Goal: Task Accomplishment & Management: Use online tool/utility

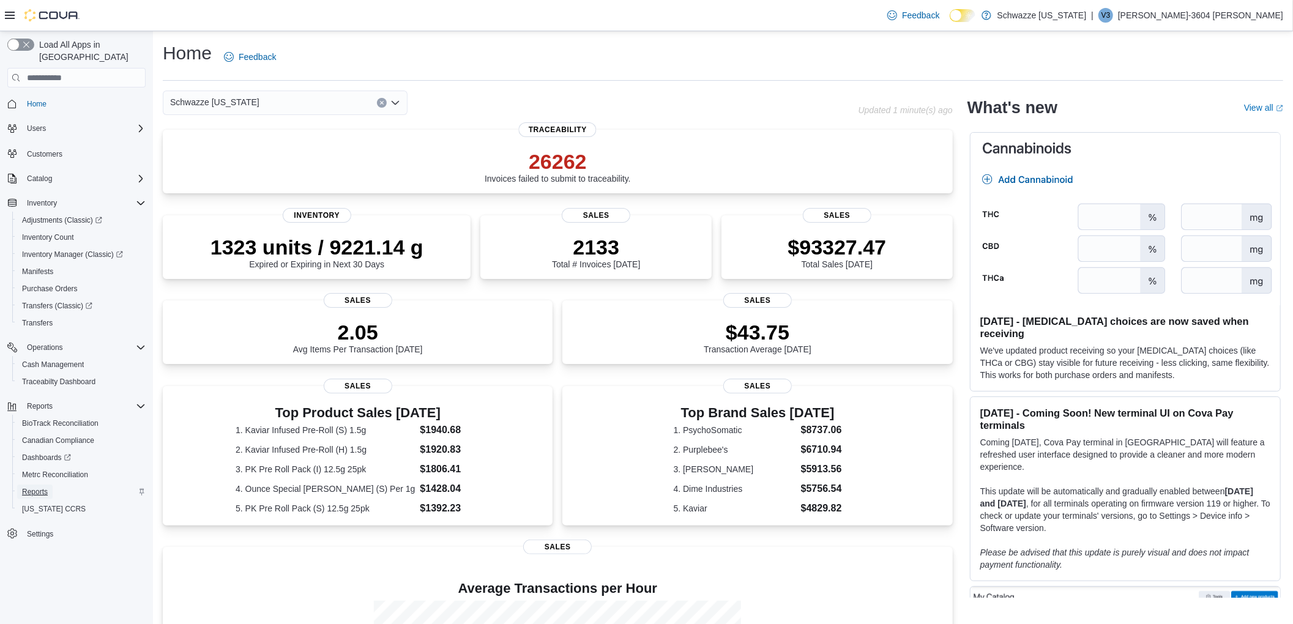
click at [40, 485] on span "Reports" at bounding box center [35, 492] width 26 height 15
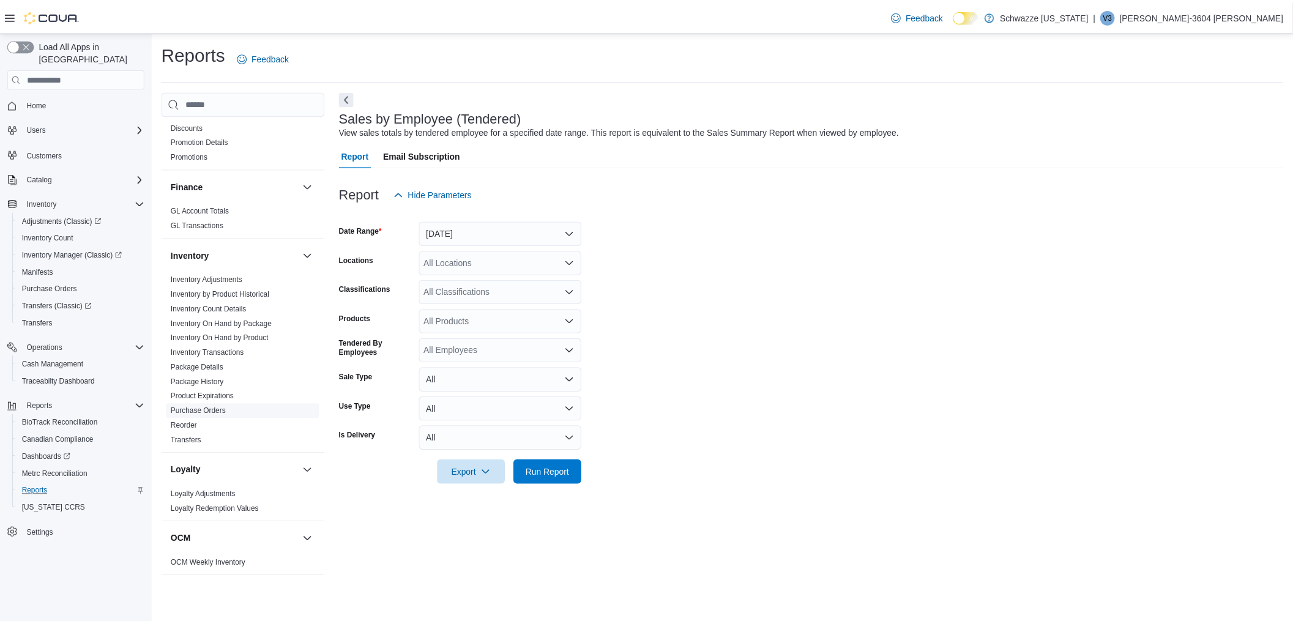
scroll to position [299, 0]
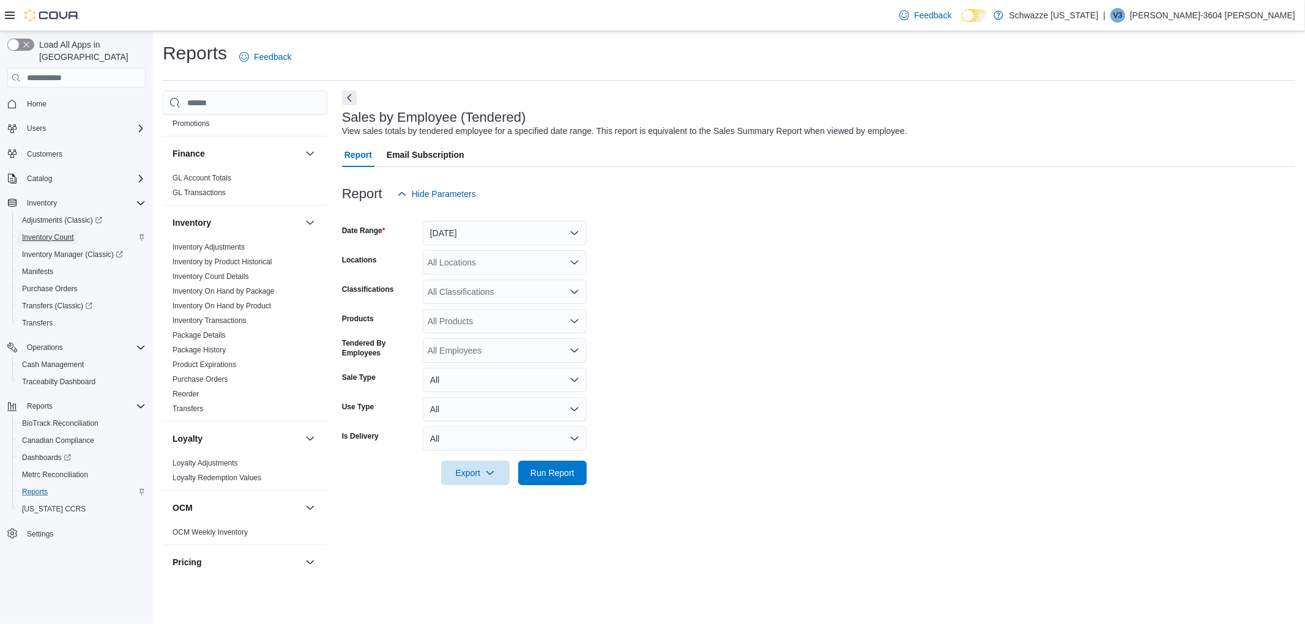
click at [64, 233] on span "Inventory Count" at bounding box center [48, 238] width 52 height 10
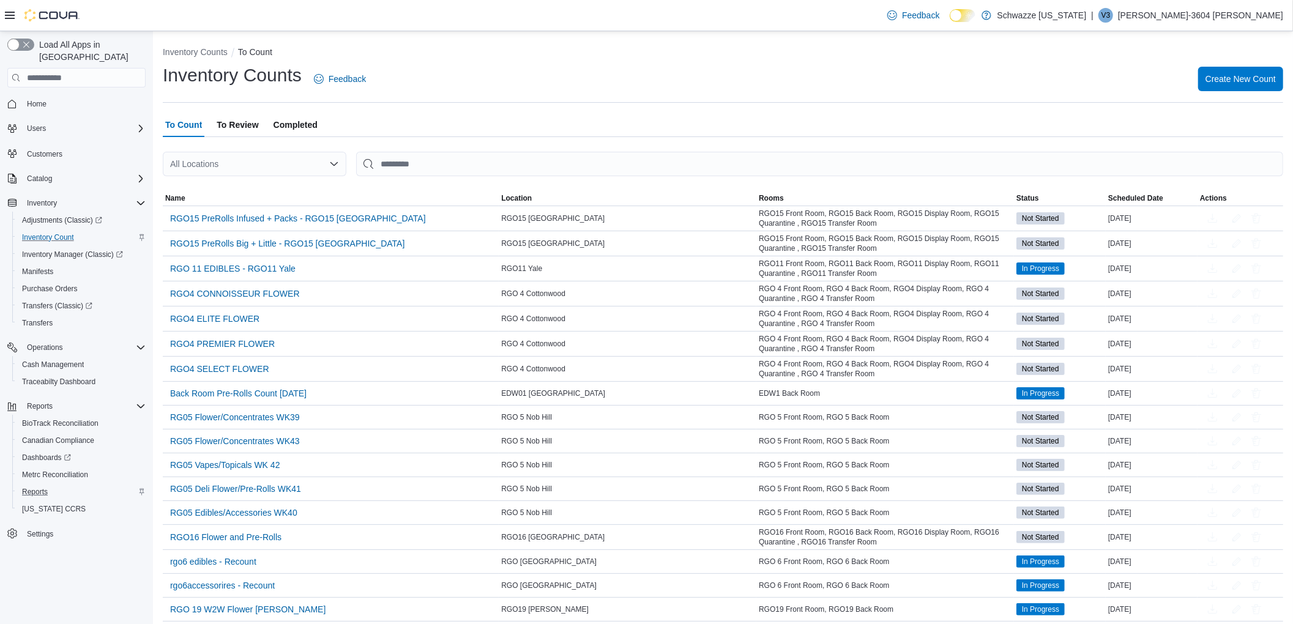
click at [233, 160] on div "All Locations" at bounding box center [255, 164] width 184 height 24
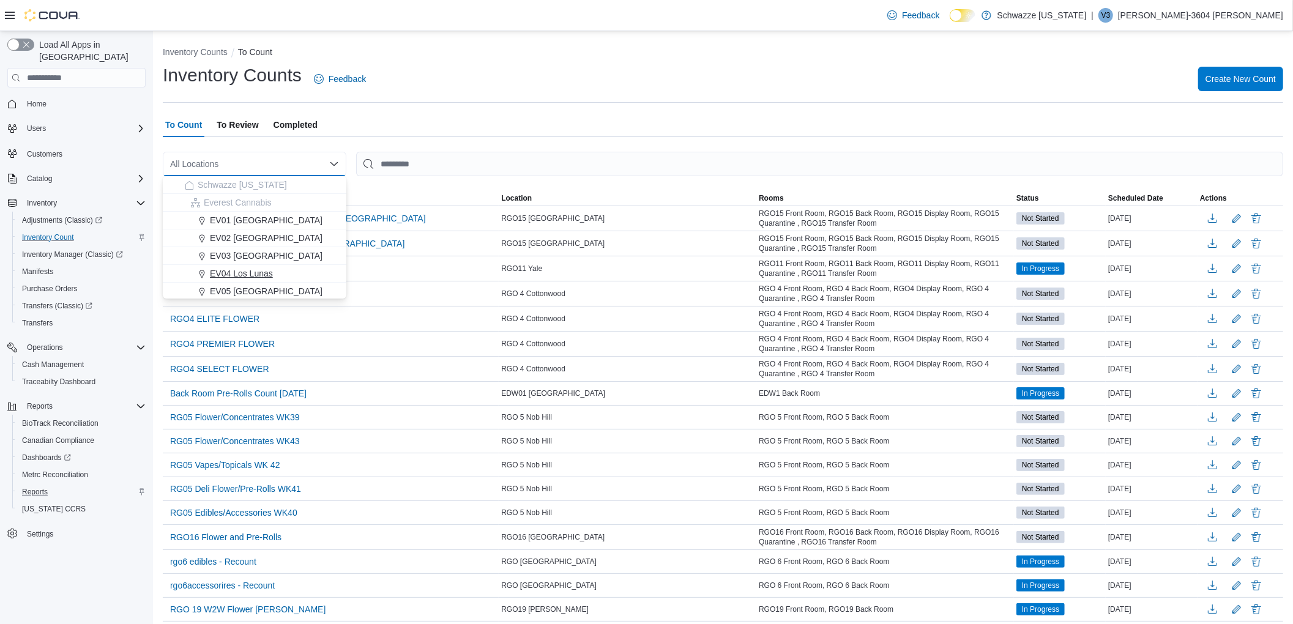
click at [241, 266] on button "EV04 Los Lunas" at bounding box center [255, 274] width 184 height 18
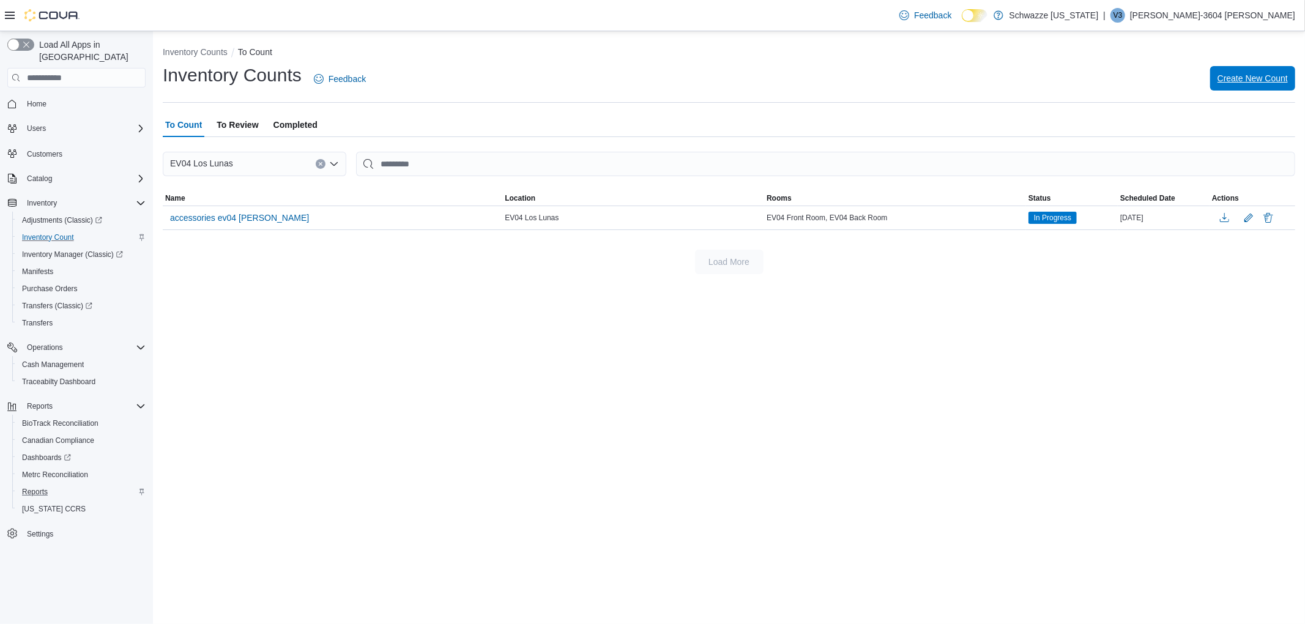
click at [1218, 76] on span "Create New Count" at bounding box center [1253, 78] width 70 height 12
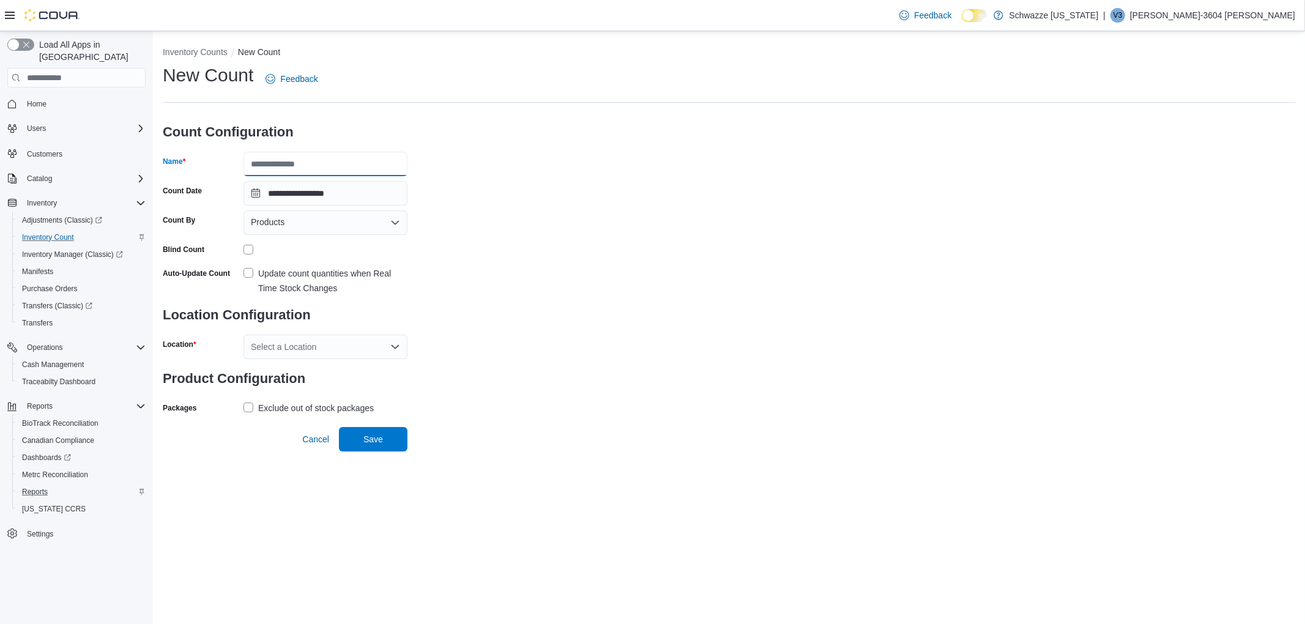
drag, startPoint x: 310, startPoint y: 160, endPoint x: 327, endPoint y: 174, distance: 22.2
click at [310, 160] on input "Name" at bounding box center [326, 164] width 164 height 24
type input "**********"
click at [244, 272] on label "Update count quantities when Real Time Stock Changes" at bounding box center [326, 280] width 164 height 29
click at [285, 343] on div "Select a Location" at bounding box center [326, 347] width 164 height 24
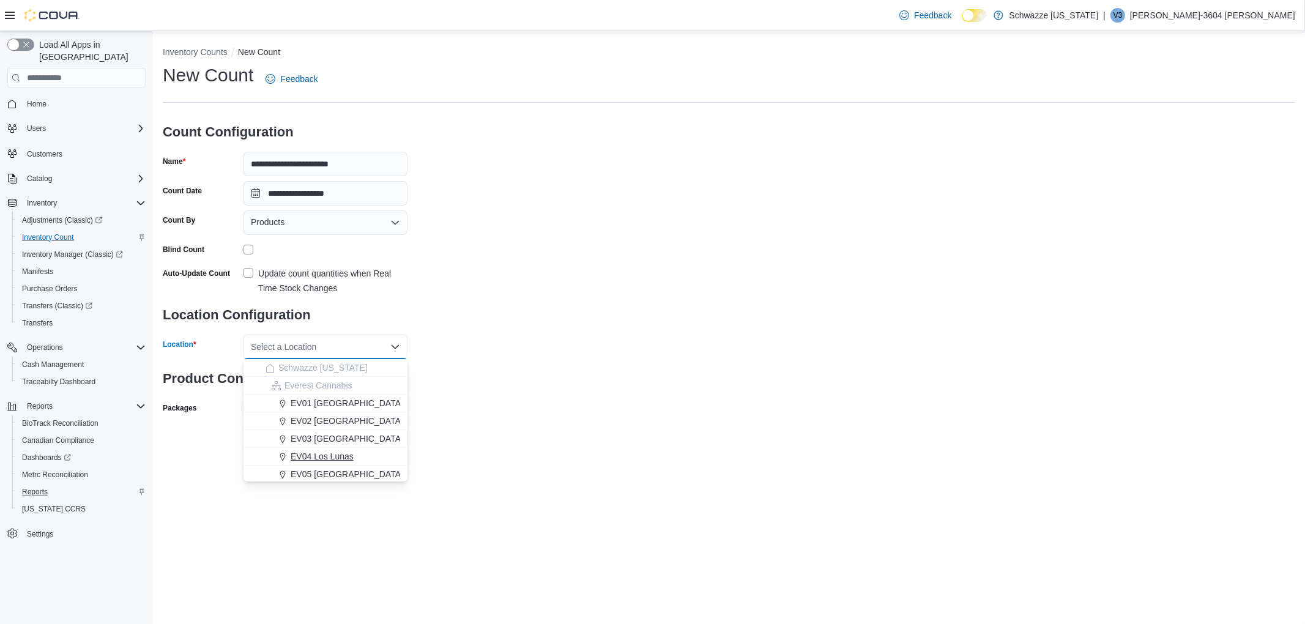
click at [318, 456] on span "EV04 Los Lunas" at bounding box center [322, 456] width 63 height 12
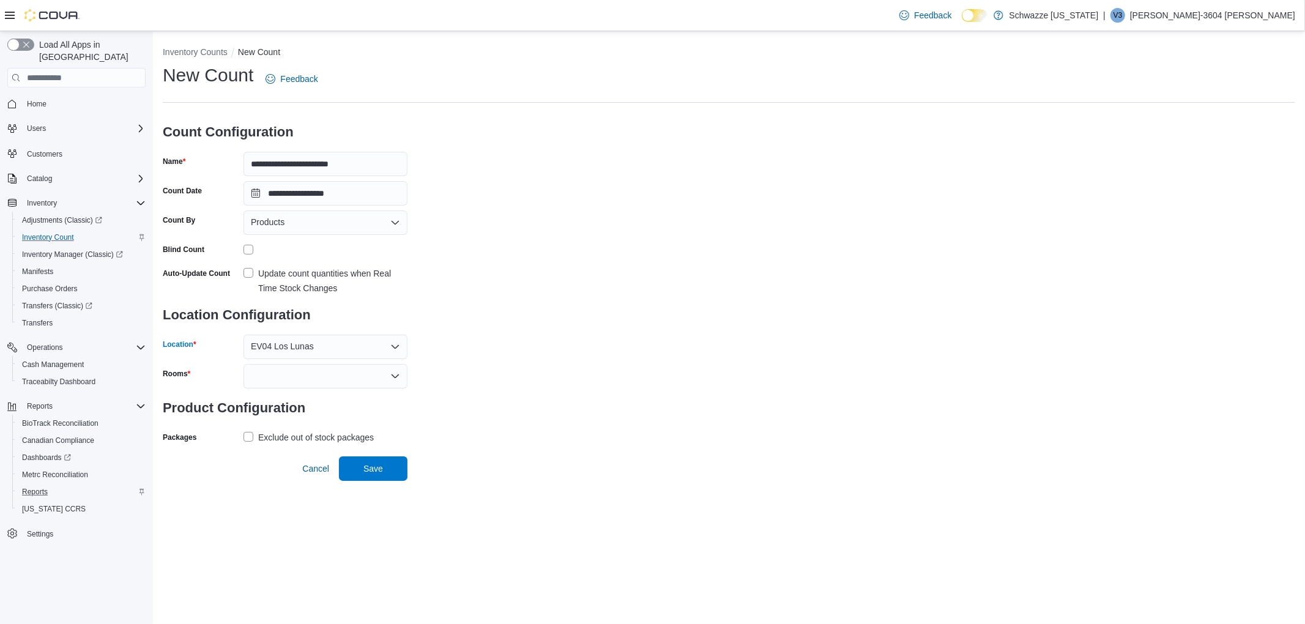
click at [488, 389] on div "**********" at bounding box center [729, 255] width 1133 height 384
click at [352, 393] on h3 "Product Configuration" at bounding box center [285, 408] width 245 height 39
click at [355, 384] on div at bounding box center [326, 376] width 164 height 24
click at [304, 414] on span "EV04 Back Room" at bounding box center [325, 415] width 149 height 12
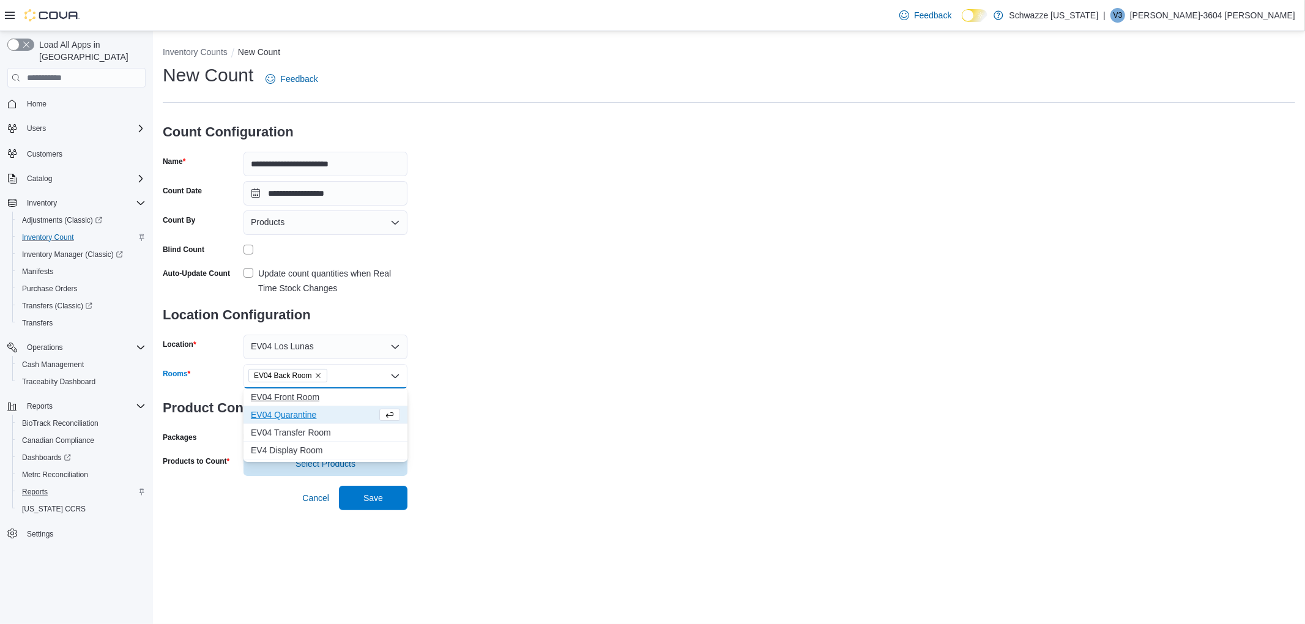
click at [307, 398] on span "EV04 Front Room" at bounding box center [325, 397] width 149 height 12
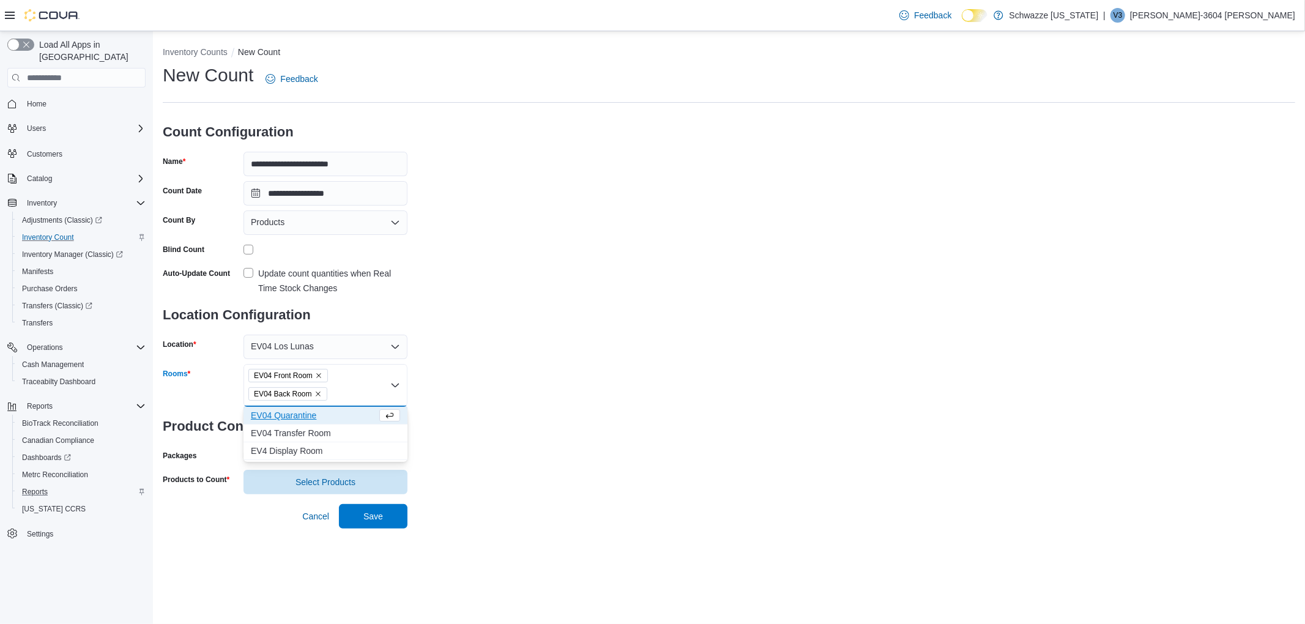
click at [576, 360] on div "**********" at bounding box center [729, 278] width 1133 height 431
click at [277, 474] on span "Select Products" at bounding box center [325, 481] width 149 height 24
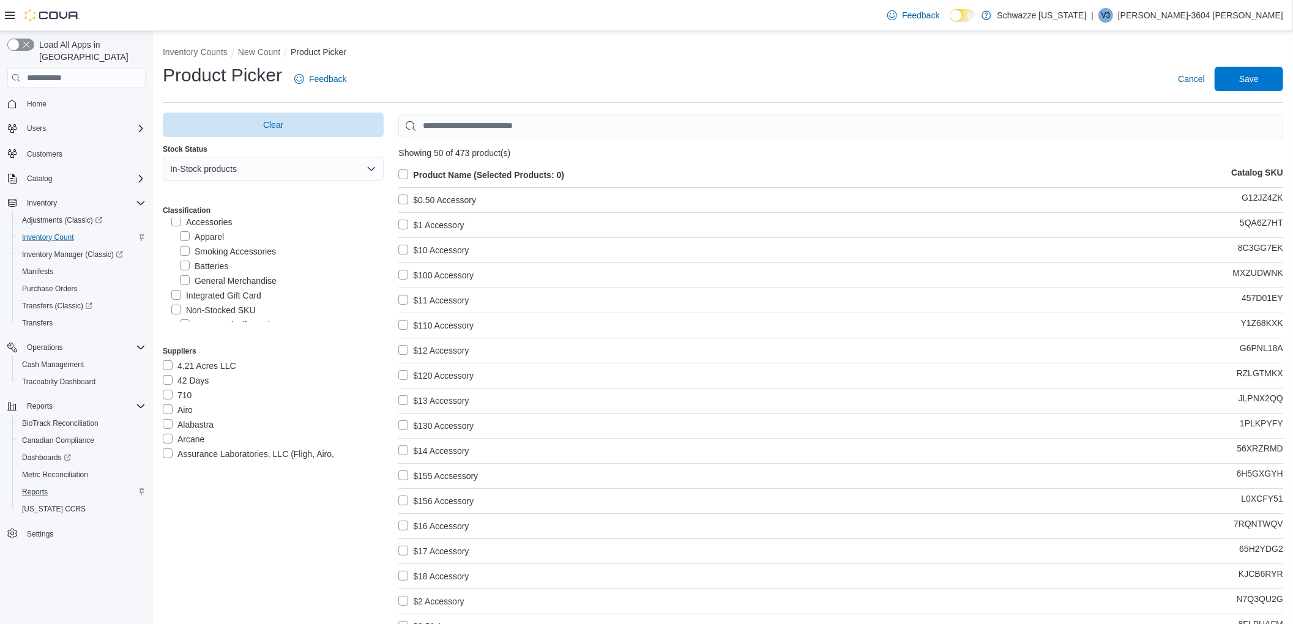
scroll to position [673, 0]
click at [171, 236] on label "Accessories" at bounding box center [201, 242] width 61 height 15
click at [403, 169] on label "Product Name (Selected Products: 0)" at bounding box center [481, 175] width 166 height 15
click at [1259, 73] on span "Save" at bounding box center [1249, 78] width 20 height 12
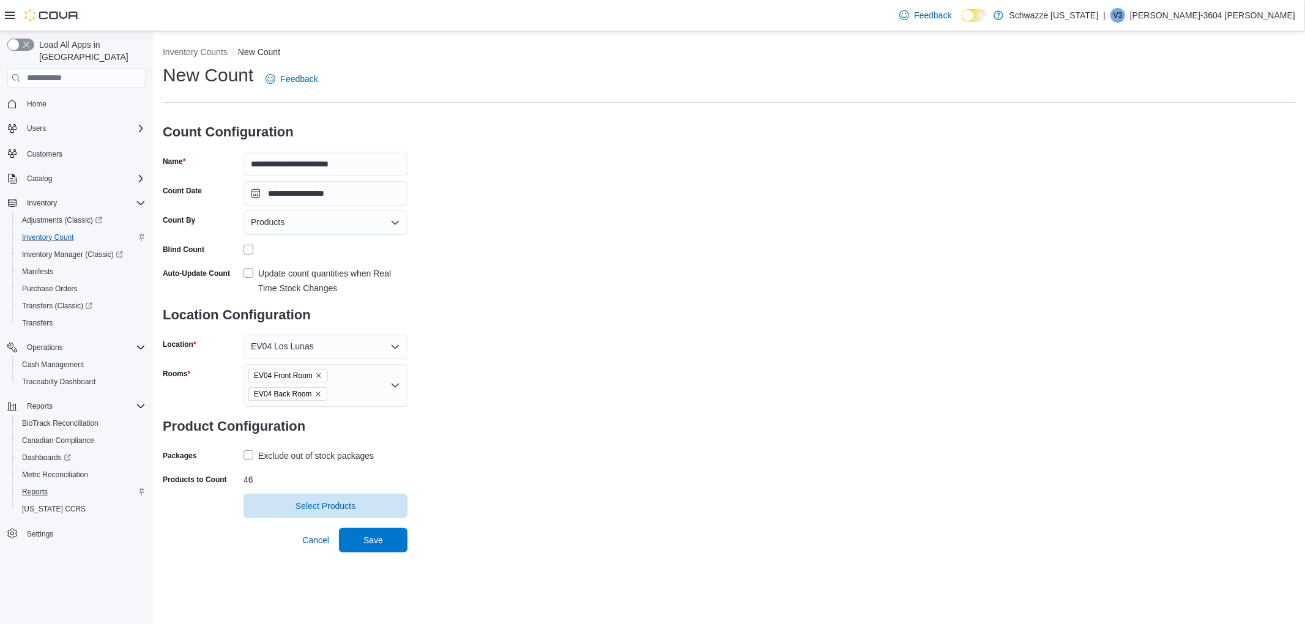
click at [245, 450] on label "Exclude out of stock packages" at bounding box center [309, 456] width 130 height 15
click at [351, 532] on span "Save" at bounding box center [373, 539] width 54 height 24
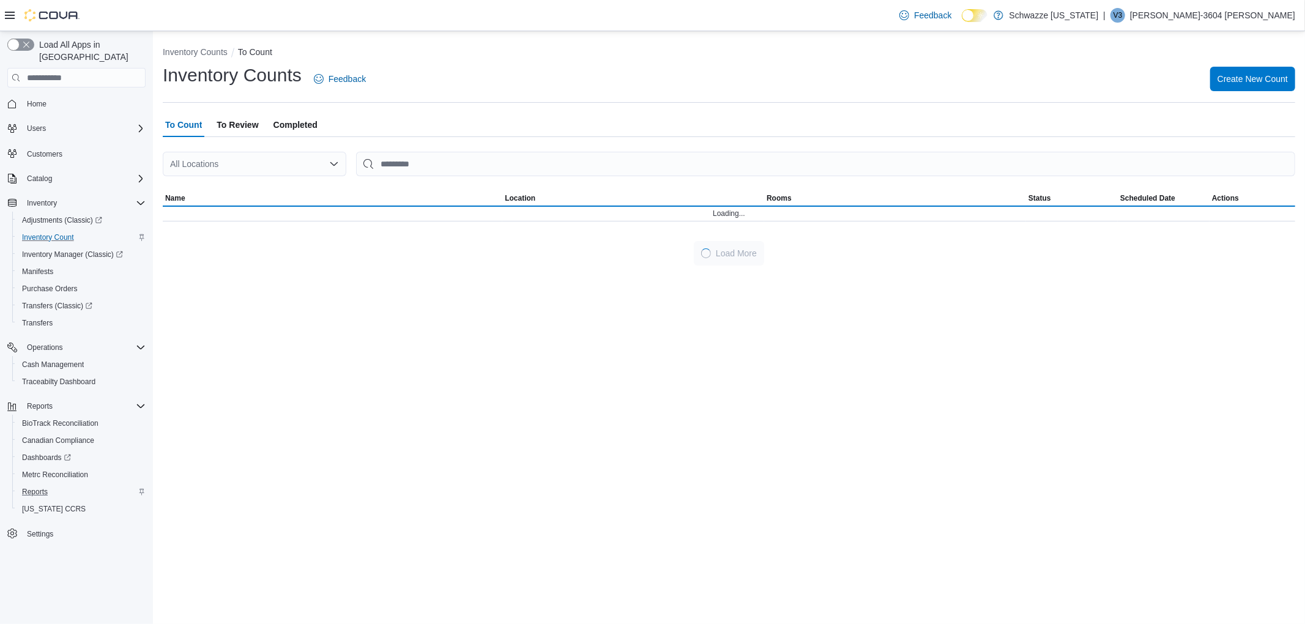
click at [233, 120] on span "To Review" at bounding box center [238, 125] width 42 height 24
click at [186, 125] on span "To Count" at bounding box center [183, 125] width 37 height 24
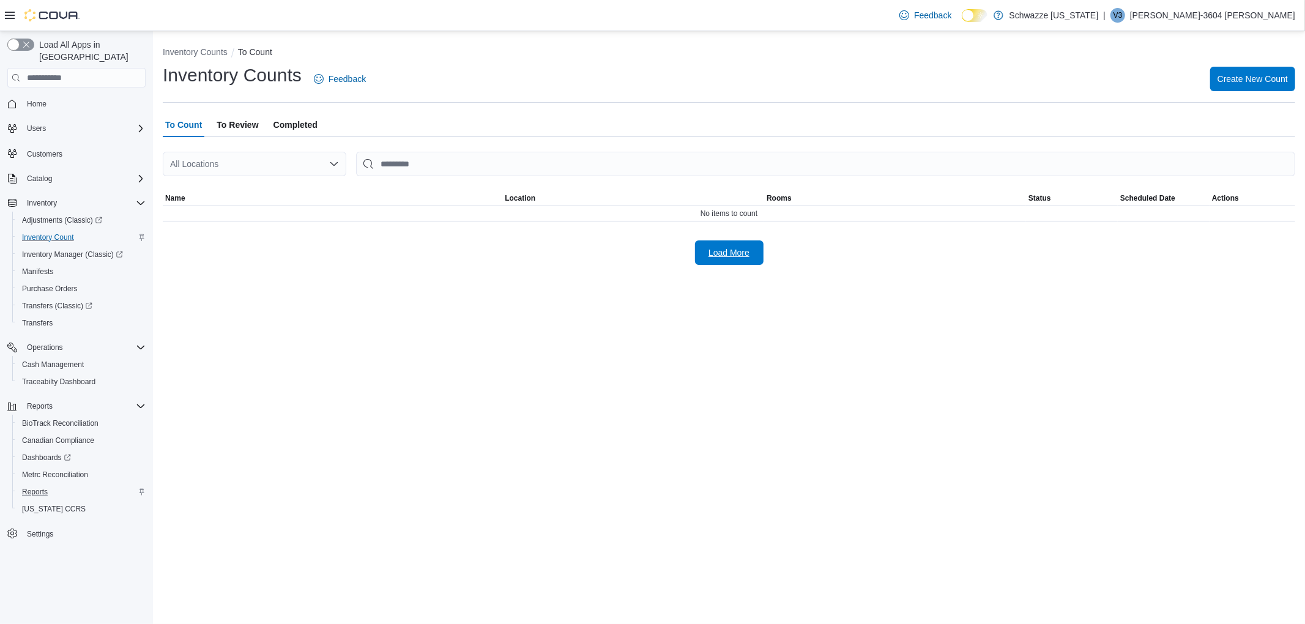
click at [740, 261] on span "Load More" at bounding box center [729, 252] width 54 height 24
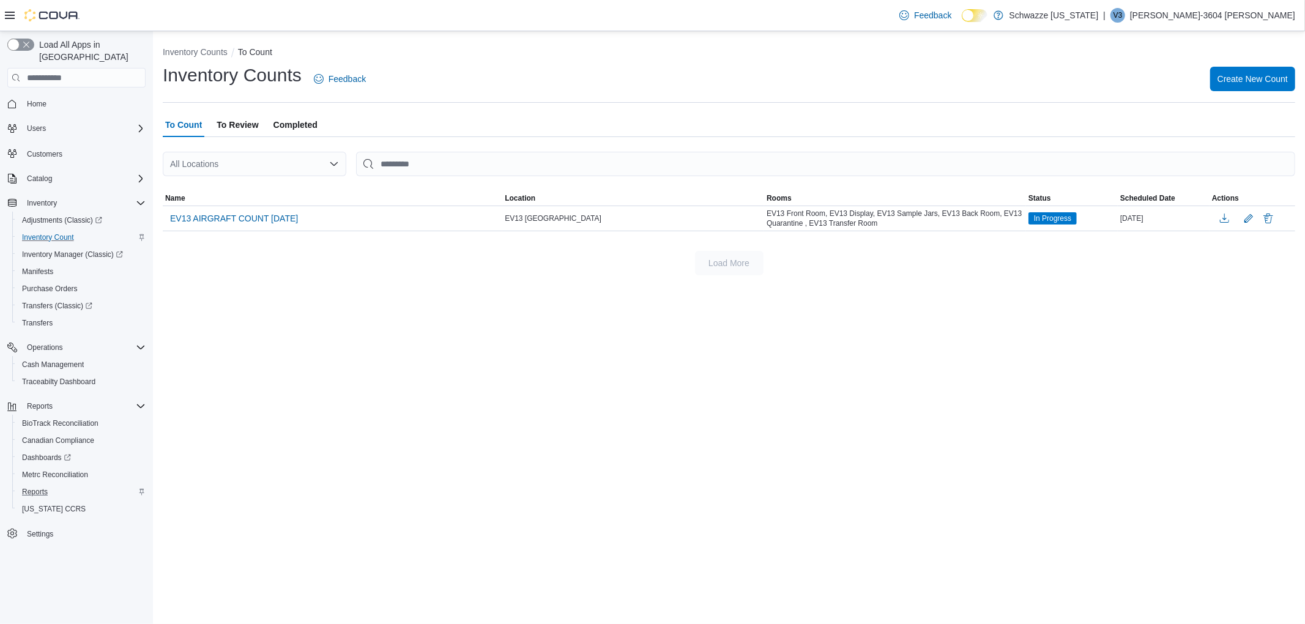
click at [231, 128] on span "To Review" at bounding box center [238, 125] width 42 height 24
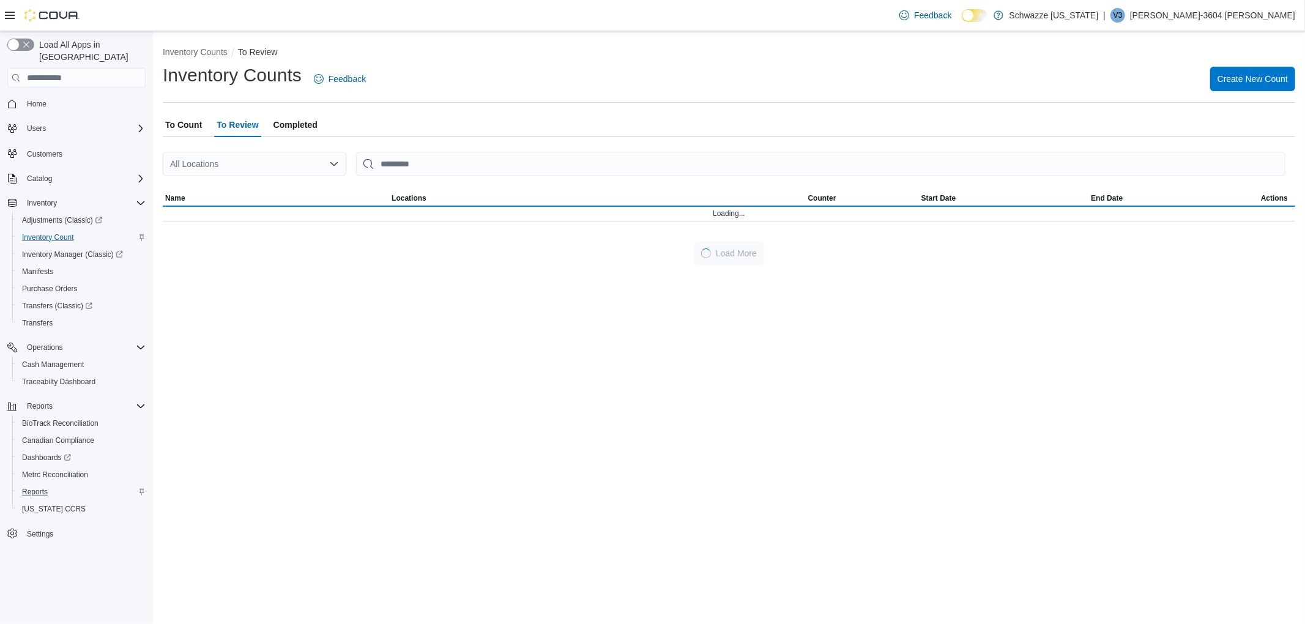
click at [174, 126] on span "To Count" at bounding box center [183, 125] width 37 height 24
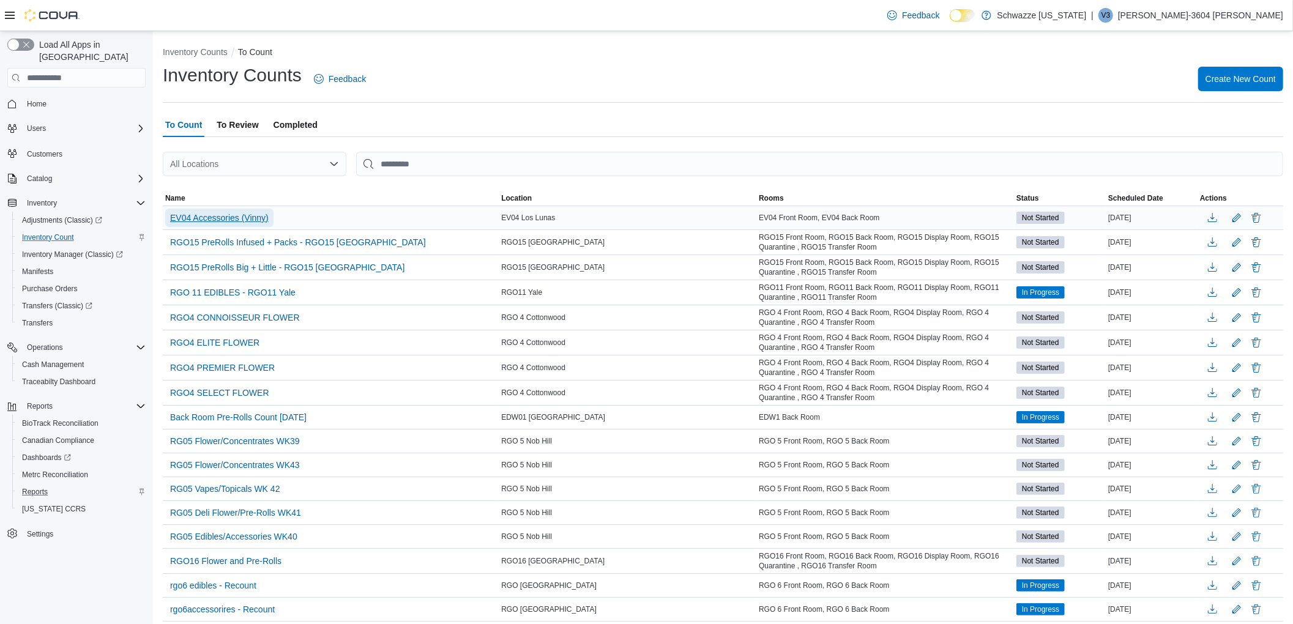
click at [222, 218] on span "EV04 Accessories (Vinny)" at bounding box center [219, 218] width 99 height 12
click at [248, 218] on span "EV04 Accessories (Vinny)" at bounding box center [219, 218] width 99 height 12
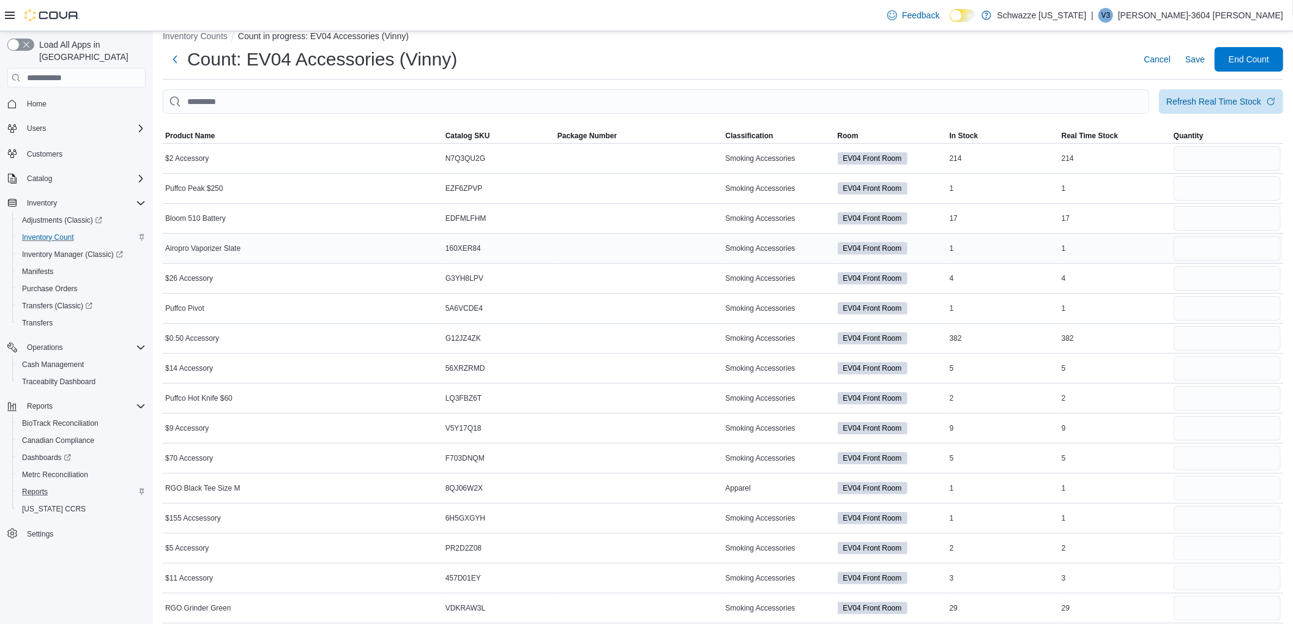
scroll to position [20, 0]
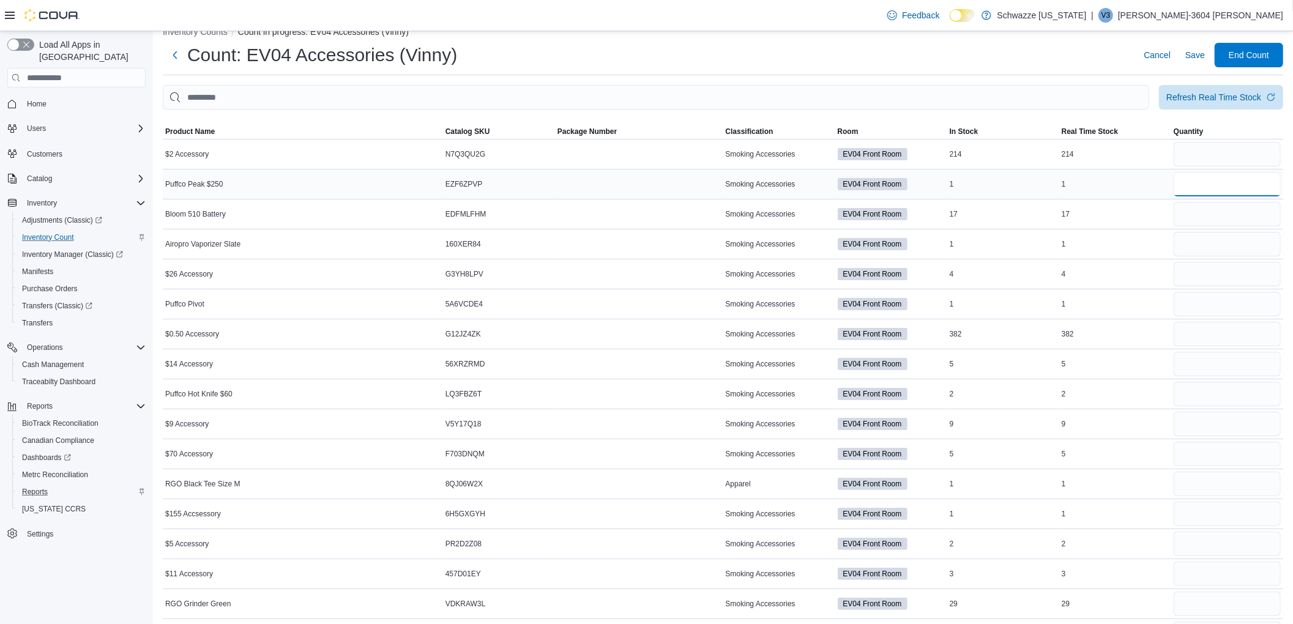
click at [1213, 187] on input "number" at bounding box center [1227, 184] width 107 height 24
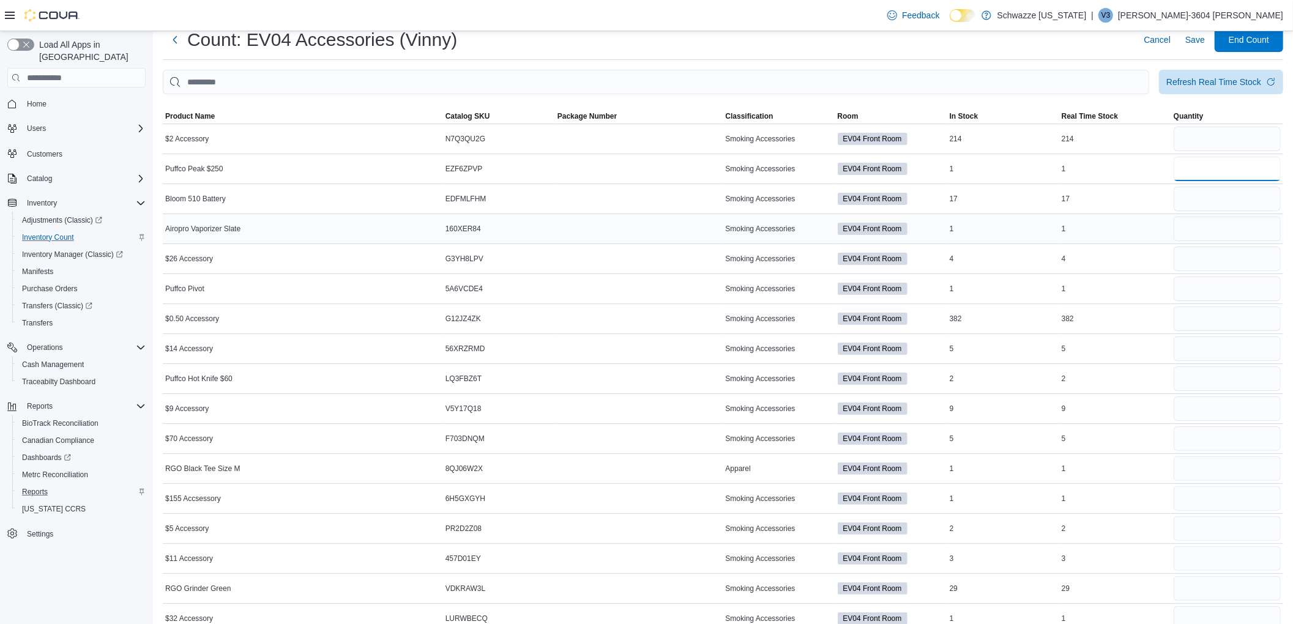
scroll to position [40, 0]
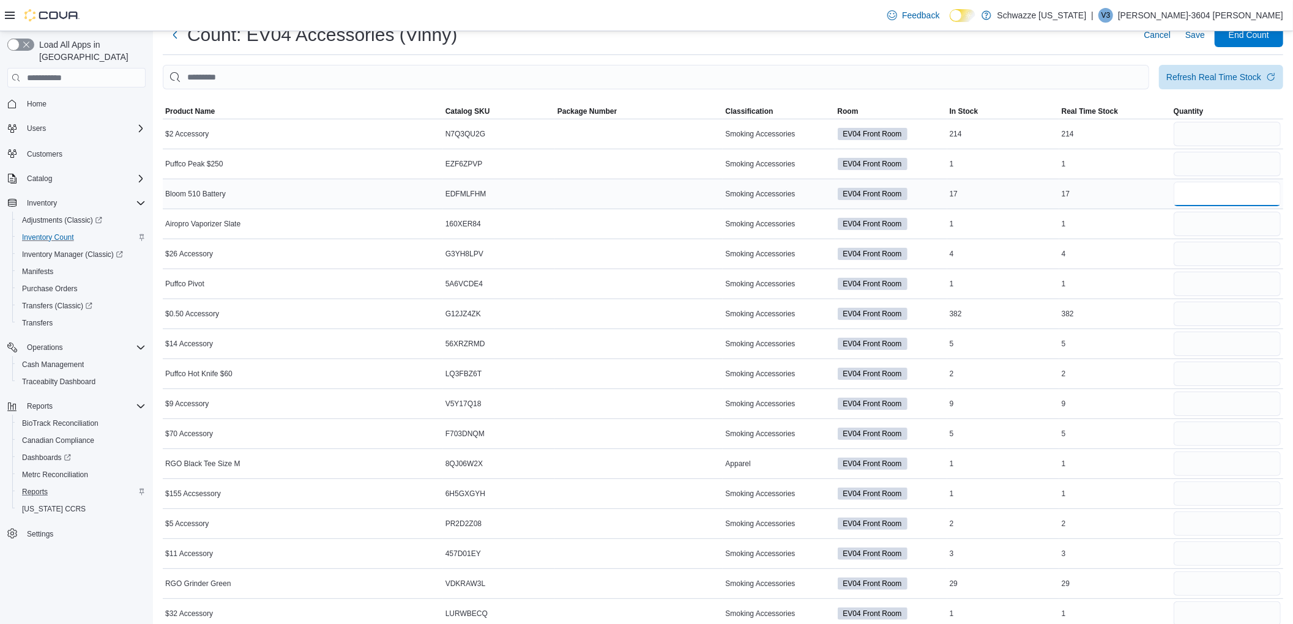
click at [1188, 185] on input "number" at bounding box center [1227, 194] width 107 height 24
click at [1234, 138] on input "number" at bounding box center [1227, 134] width 107 height 24
click at [1249, 140] on input "number" at bounding box center [1227, 134] width 107 height 24
click at [1215, 140] on input "number" at bounding box center [1227, 134] width 107 height 24
type input "**"
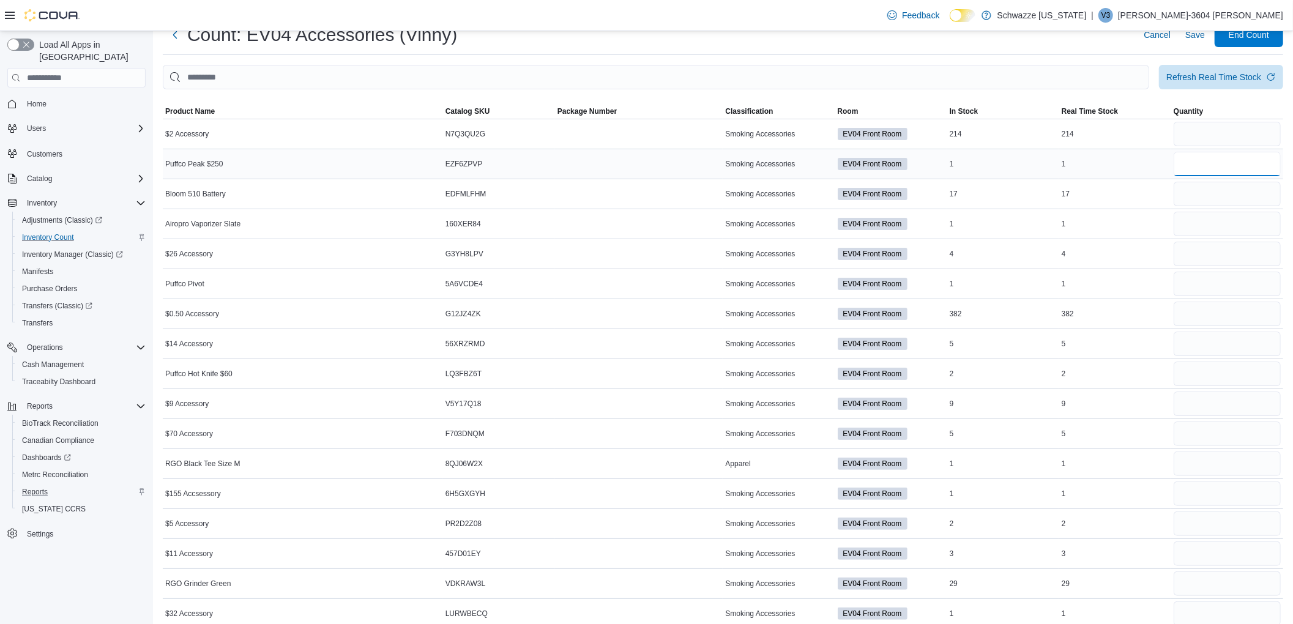
click at [1193, 164] on input "number" at bounding box center [1227, 164] width 107 height 24
type input "*"
click at [1205, 184] on input "number" at bounding box center [1227, 194] width 107 height 24
click at [1226, 196] on input "number" at bounding box center [1227, 194] width 107 height 24
type input "*"
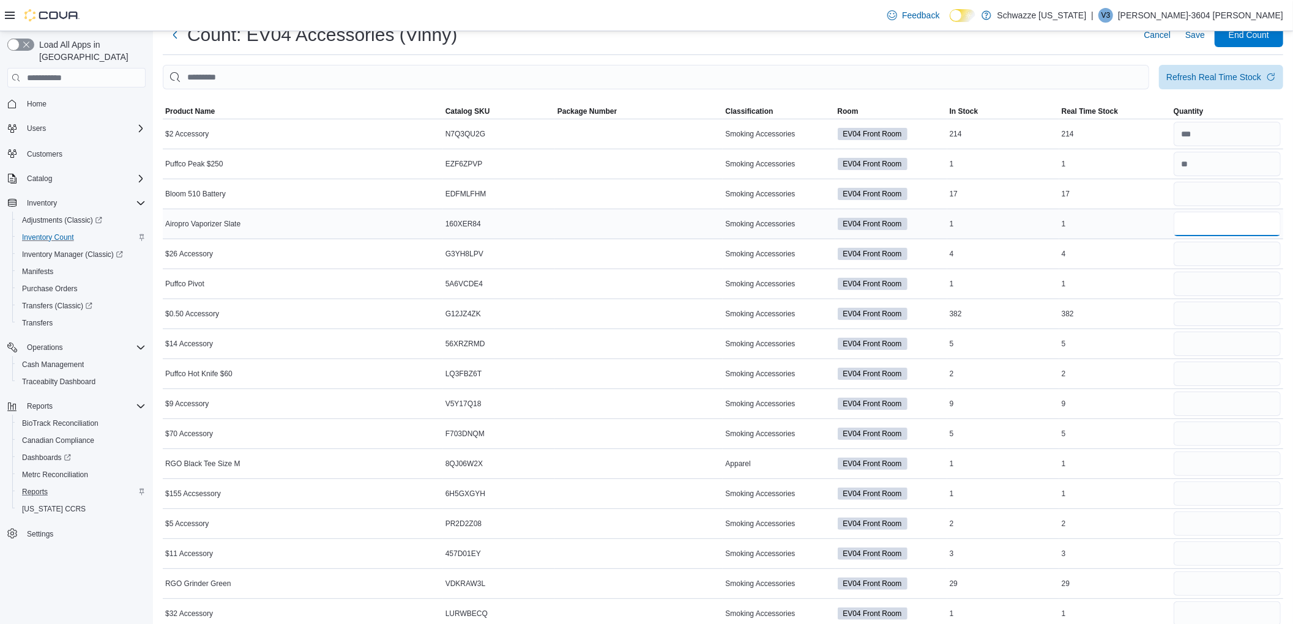
click at [1232, 231] on input "number" at bounding box center [1227, 224] width 107 height 24
click at [1230, 225] on input "number" at bounding box center [1227, 224] width 107 height 24
type input "*"
click at [1219, 259] on input "number" at bounding box center [1227, 254] width 107 height 24
type input "*"
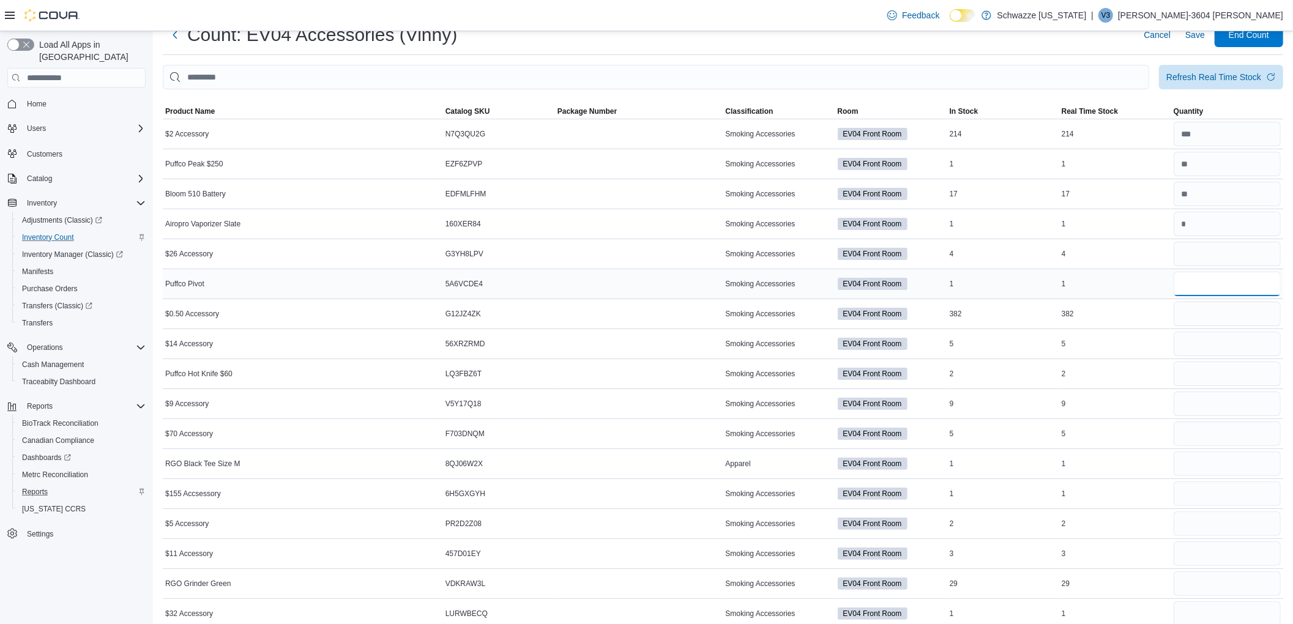
click at [1188, 286] on input "number" at bounding box center [1227, 284] width 107 height 24
type input "*"
click at [1224, 311] on input "number" at bounding box center [1227, 314] width 107 height 24
type input "***"
click at [1212, 346] on input "number" at bounding box center [1227, 344] width 107 height 24
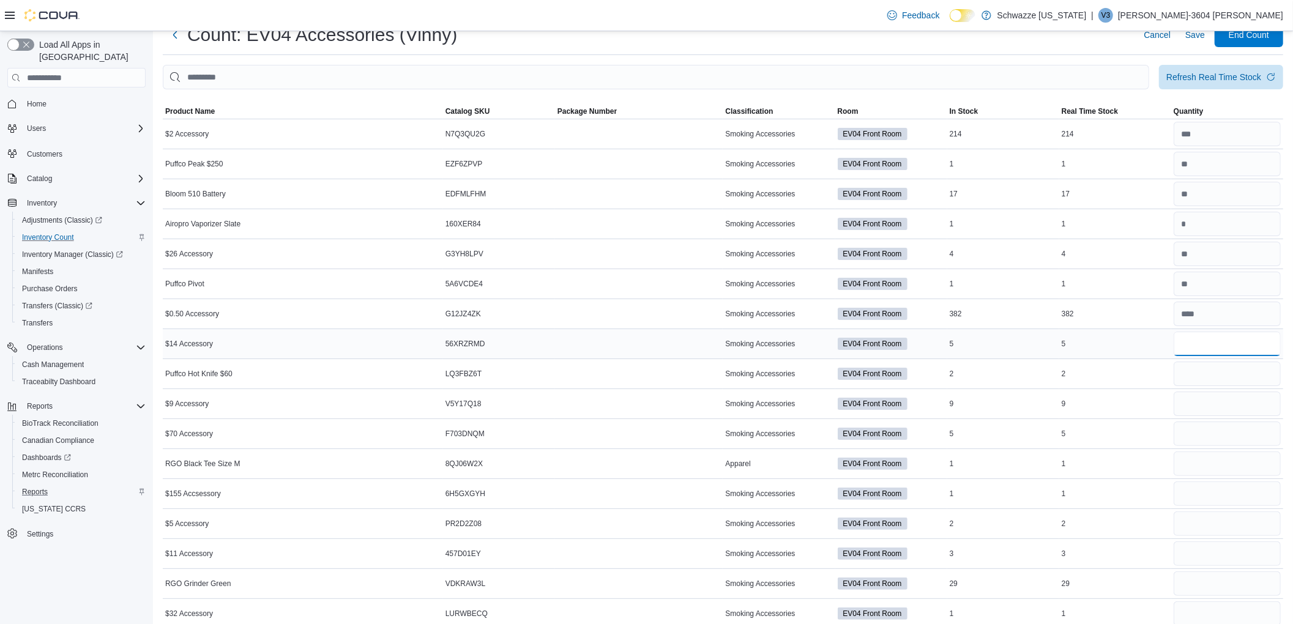
click at [1256, 350] on input "number" at bounding box center [1227, 344] width 107 height 24
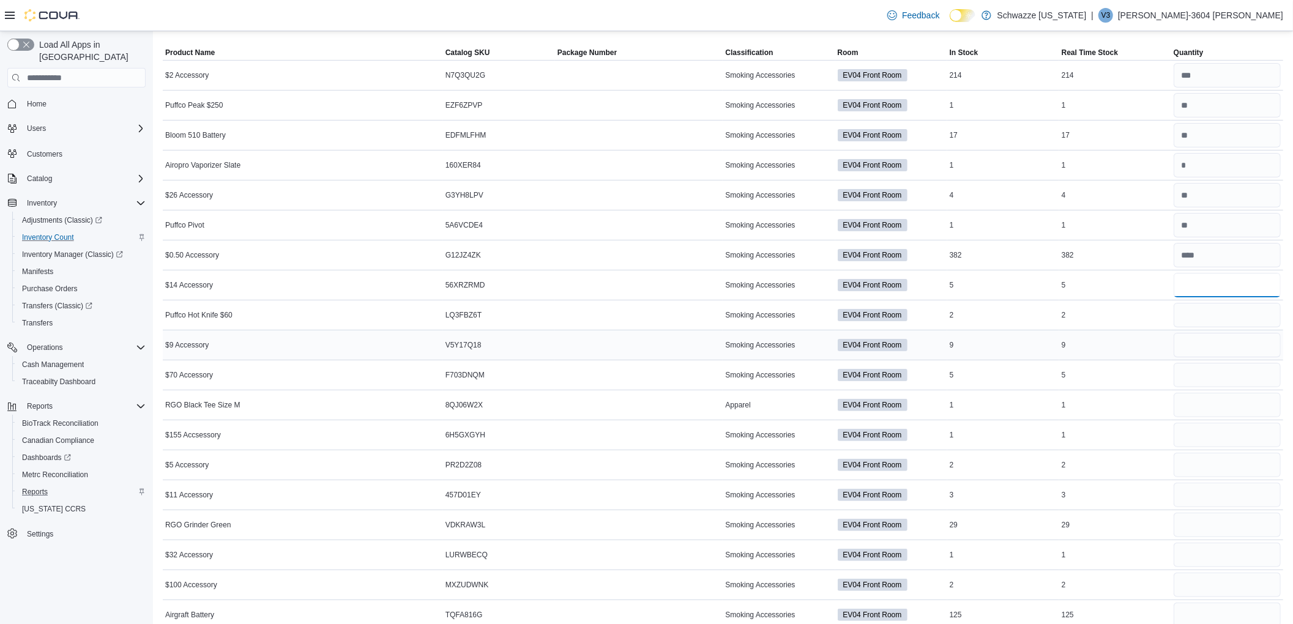
scroll to position [102, 0]
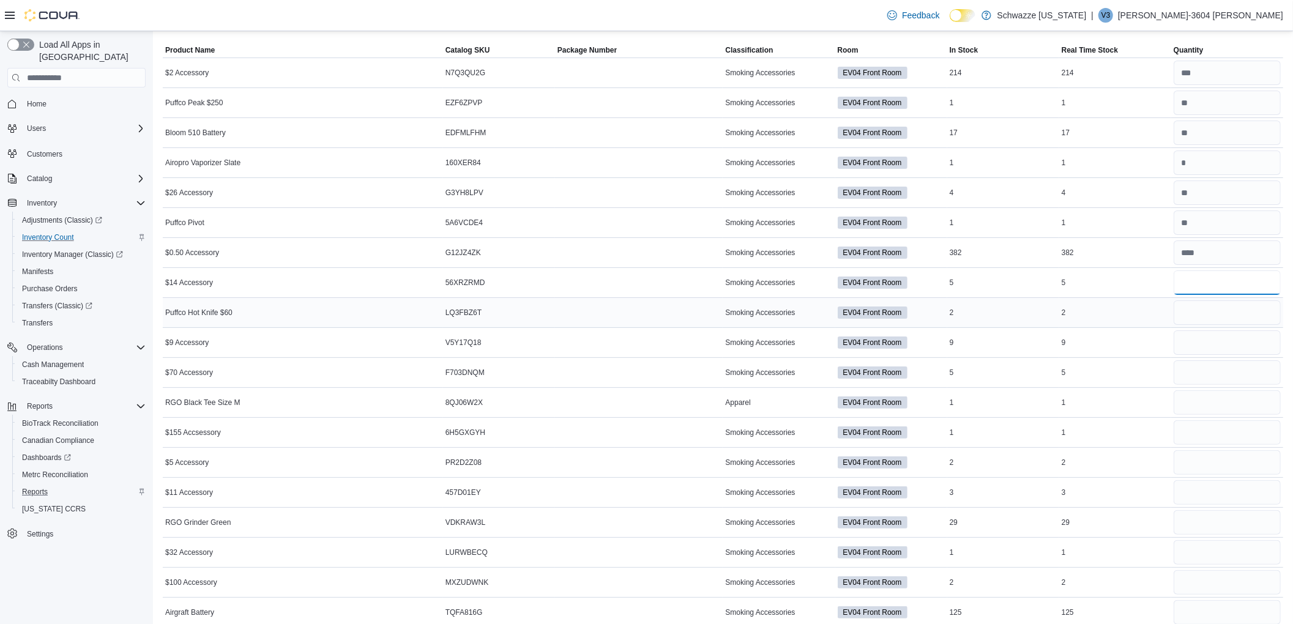
type input "*"
click at [1216, 318] on input "number" at bounding box center [1227, 312] width 107 height 24
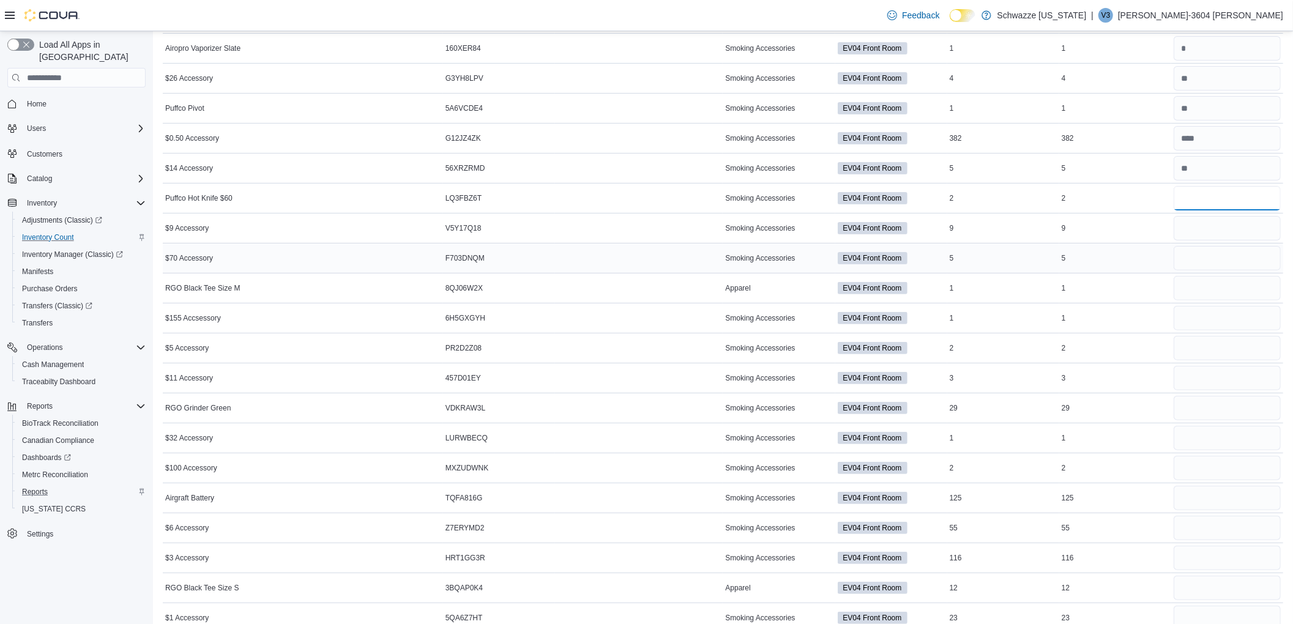
scroll to position [224, 0]
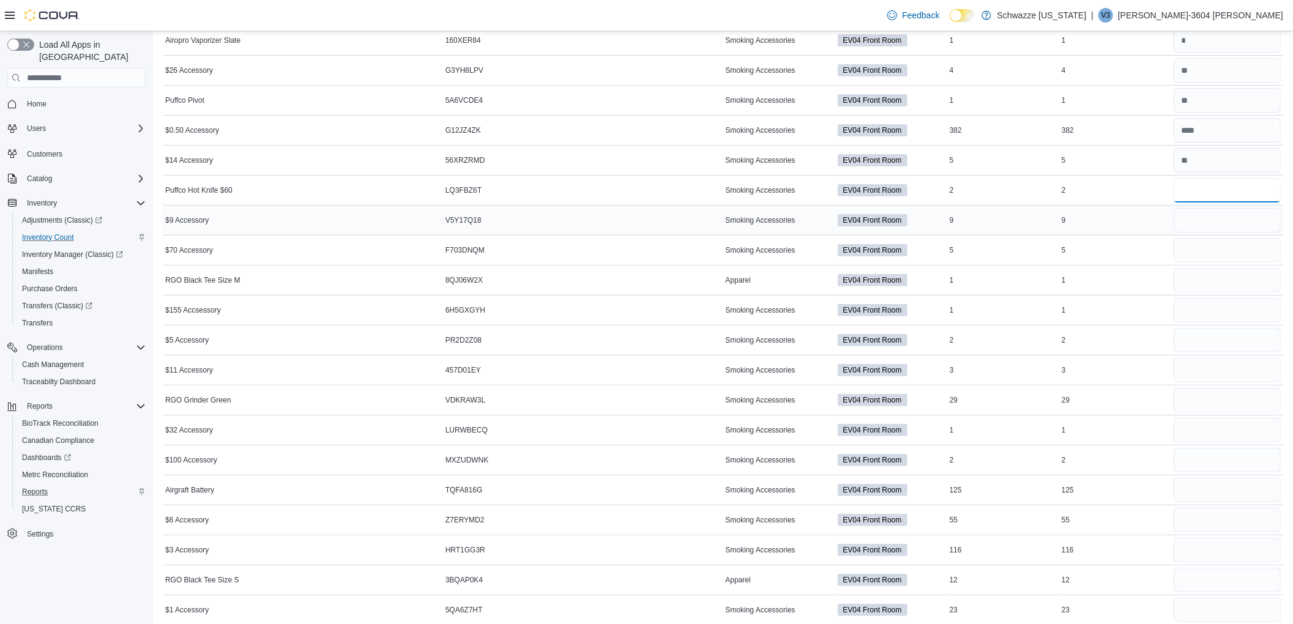
type input "*"
click at [1200, 218] on input "number" at bounding box center [1227, 220] width 107 height 24
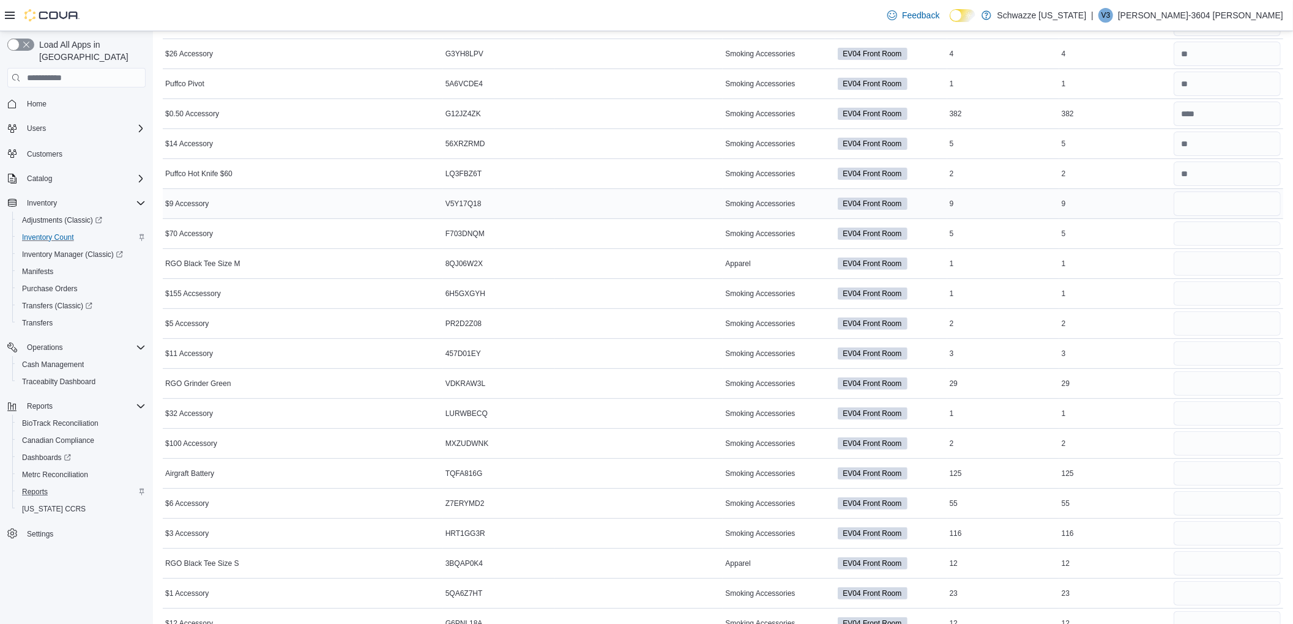
scroll to position [245, 0]
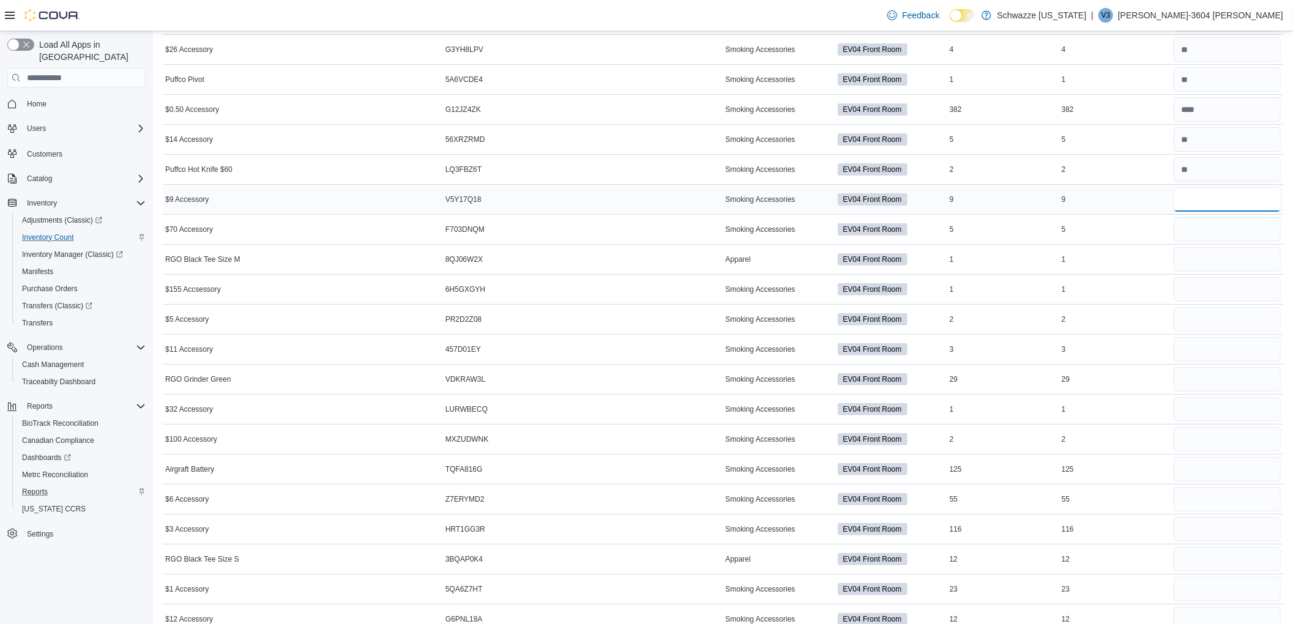
click at [1256, 204] on input "number" at bounding box center [1227, 199] width 107 height 24
click at [1205, 228] on input "number" at bounding box center [1227, 229] width 107 height 24
type input "*"
click at [1224, 289] on input "number" at bounding box center [1227, 289] width 107 height 24
type input "*"
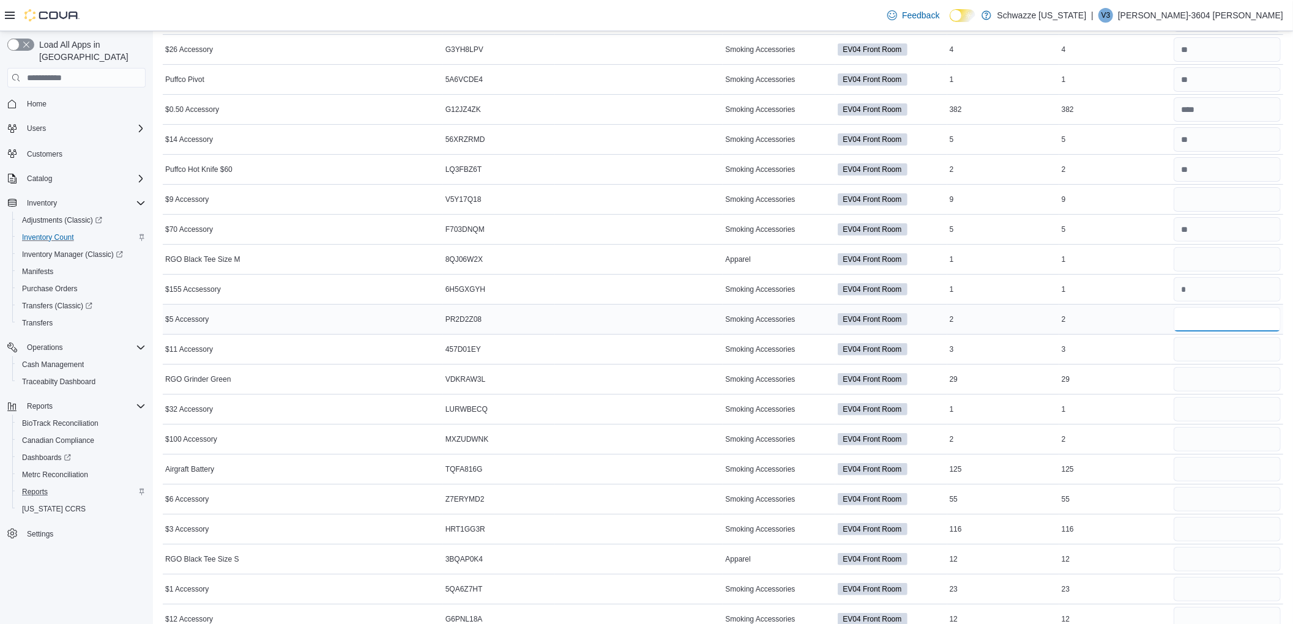
click at [1199, 323] on input "number" at bounding box center [1227, 319] width 107 height 24
click at [1200, 323] on input "number" at bounding box center [1227, 319] width 107 height 24
type input "**"
click at [1210, 355] on input "number" at bounding box center [1227, 349] width 107 height 24
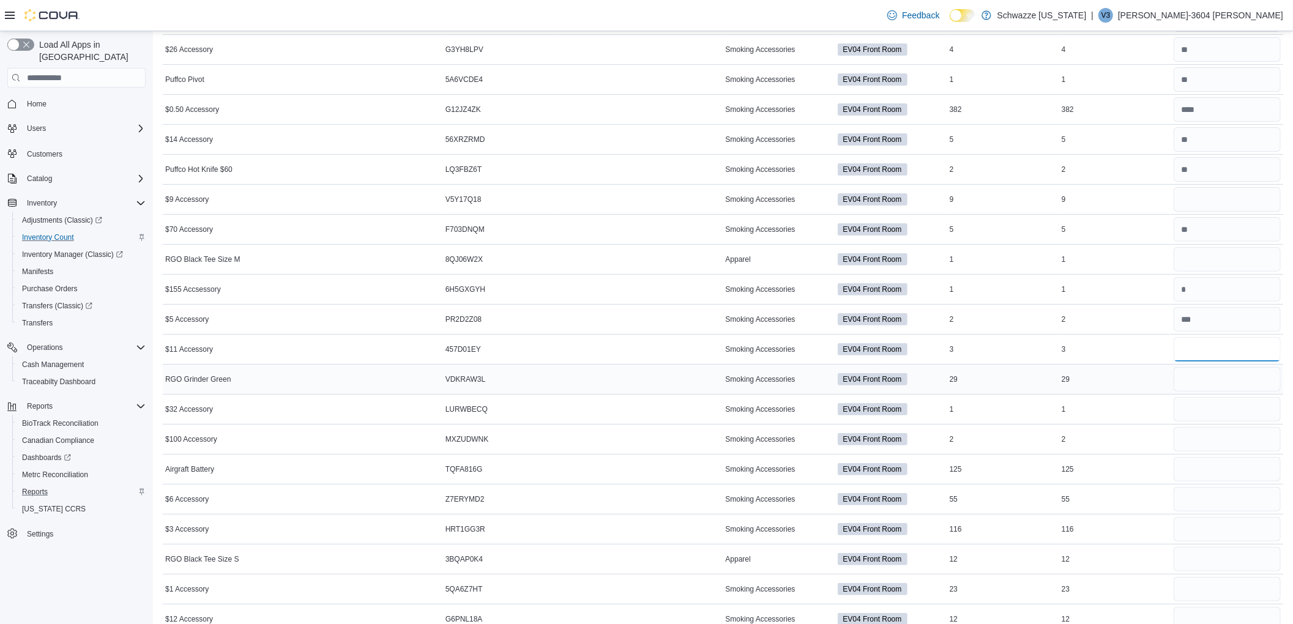
type input "*"
click at [1201, 382] on input "number" at bounding box center [1227, 379] width 107 height 24
type input "*"
click at [1222, 417] on input "number" at bounding box center [1227, 409] width 107 height 24
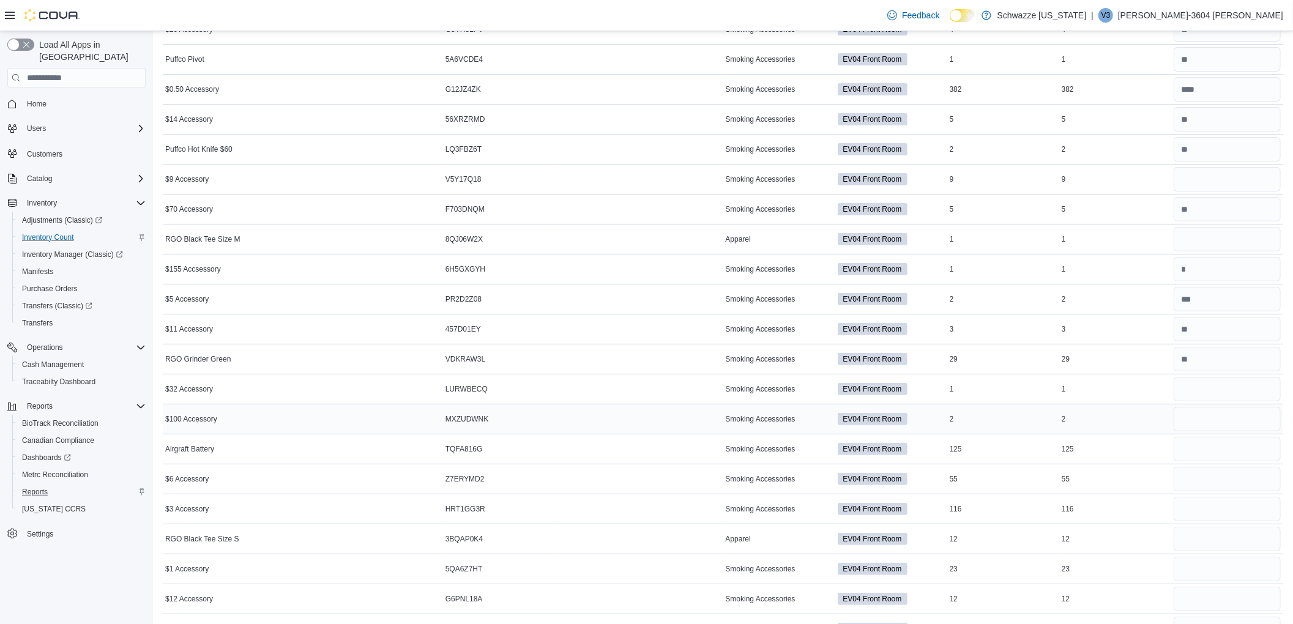
scroll to position [285, 0]
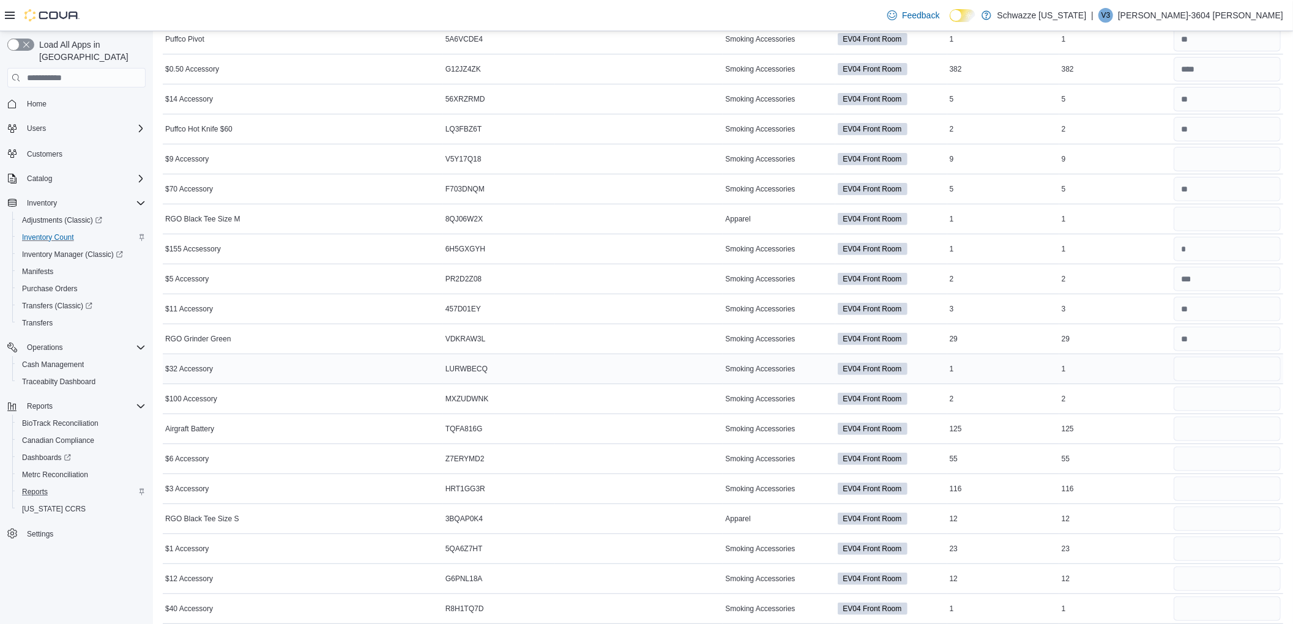
click at [1203, 377] on tbody "$2 Accessory Catalog SKU N7Q3QU2G Package Number Smoking Accessories EV04 Front…" at bounding box center [723, 564] width 1120 height 1379
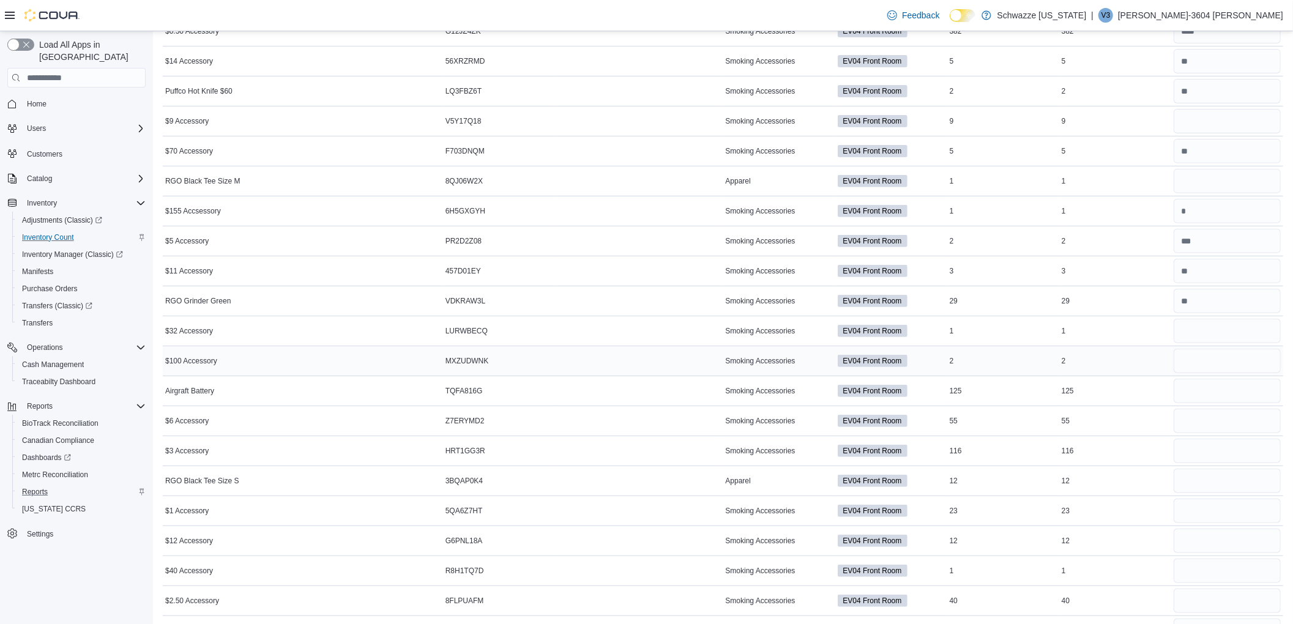
scroll to position [326, 0]
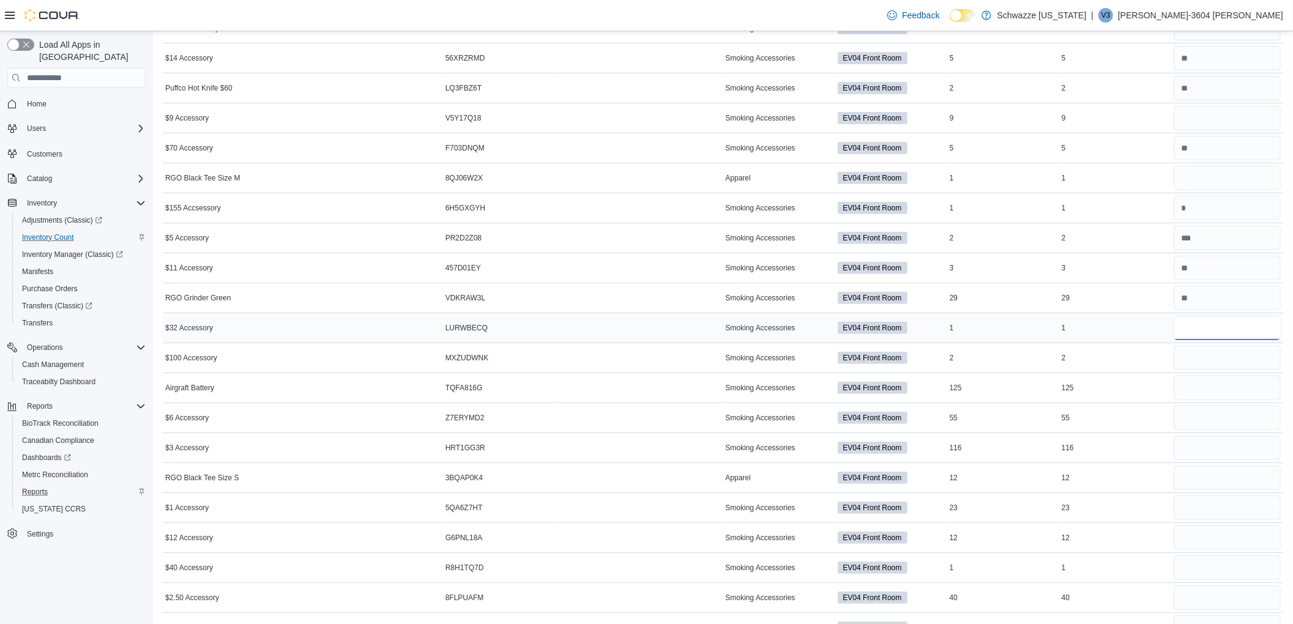
click at [1231, 327] on input "number" at bounding box center [1227, 328] width 107 height 24
type input "*"
click at [1215, 357] on input "number" at bounding box center [1227, 358] width 107 height 24
type input "*"
click at [1220, 397] on input "number" at bounding box center [1227, 388] width 107 height 24
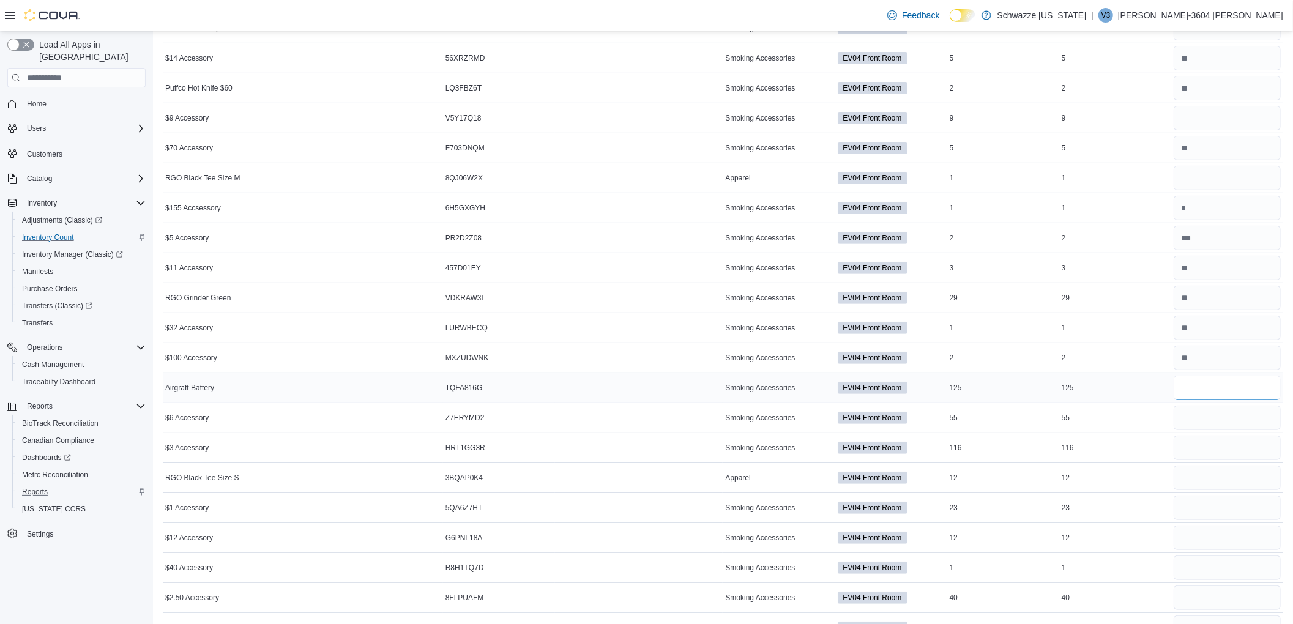
click at [1219, 398] on input "**" at bounding box center [1227, 388] width 107 height 24
type input "*"
type input "**"
click at [1238, 397] on input "number" at bounding box center [1227, 388] width 107 height 24
